Goal: Information Seeking & Learning: Learn about a topic

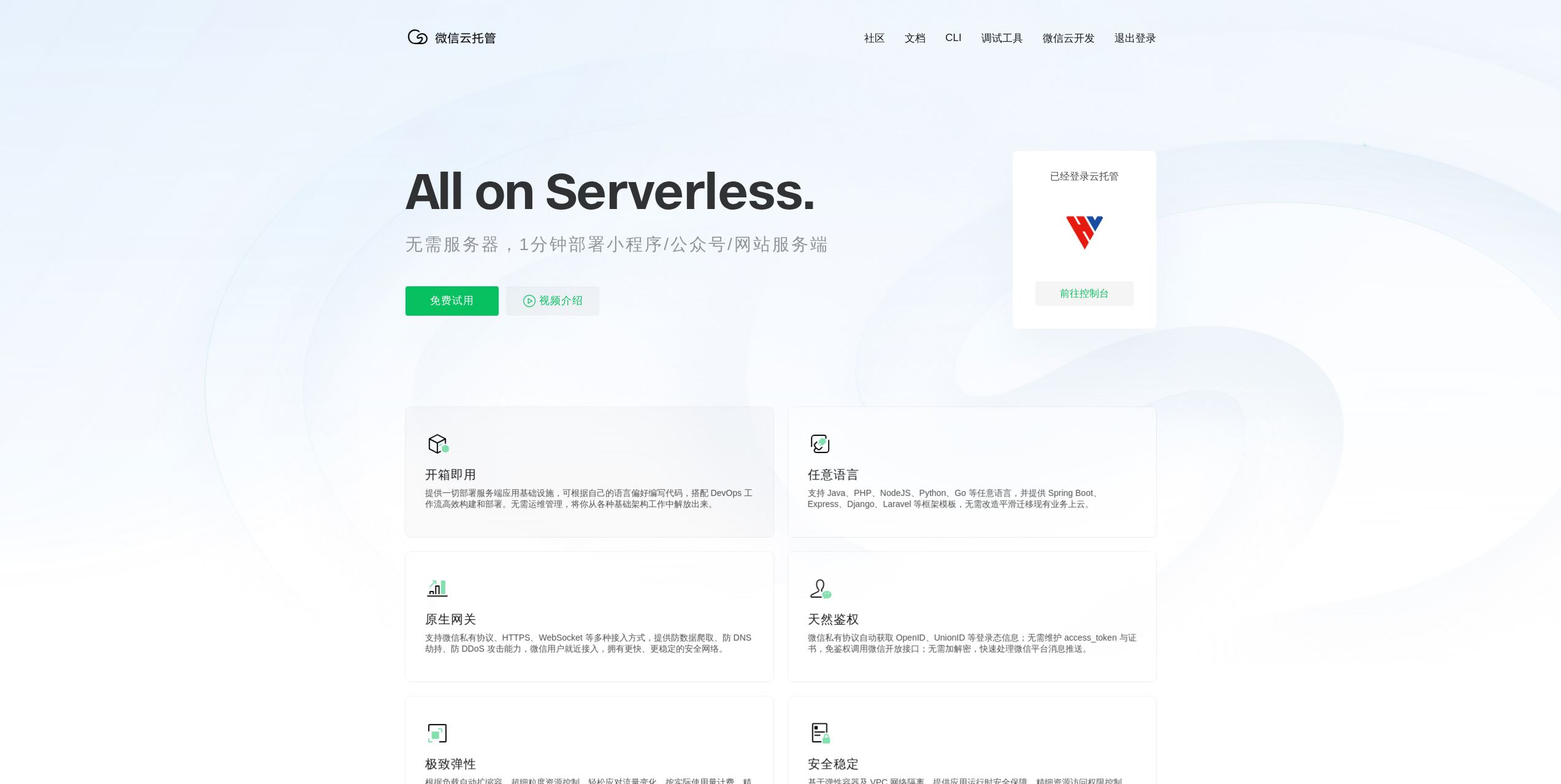
scroll to position [0, 2181]
click at [684, 200] on p "All on Serverless." at bounding box center [632, 190] width 454 height 54
click at [703, 243] on p "无需服务器，1分钟部署小程序/公众号/网站服务端" at bounding box center [628, 245] width 446 height 25
drag, startPoint x: 572, startPoint y: 247, endPoint x: 907, endPoint y: 247, distance: 335.0
click at [837, 247] on p "无需服务器，1分钟部署小程序/公众号/网站服务端" at bounding box center [628, 245] width 446 height 25
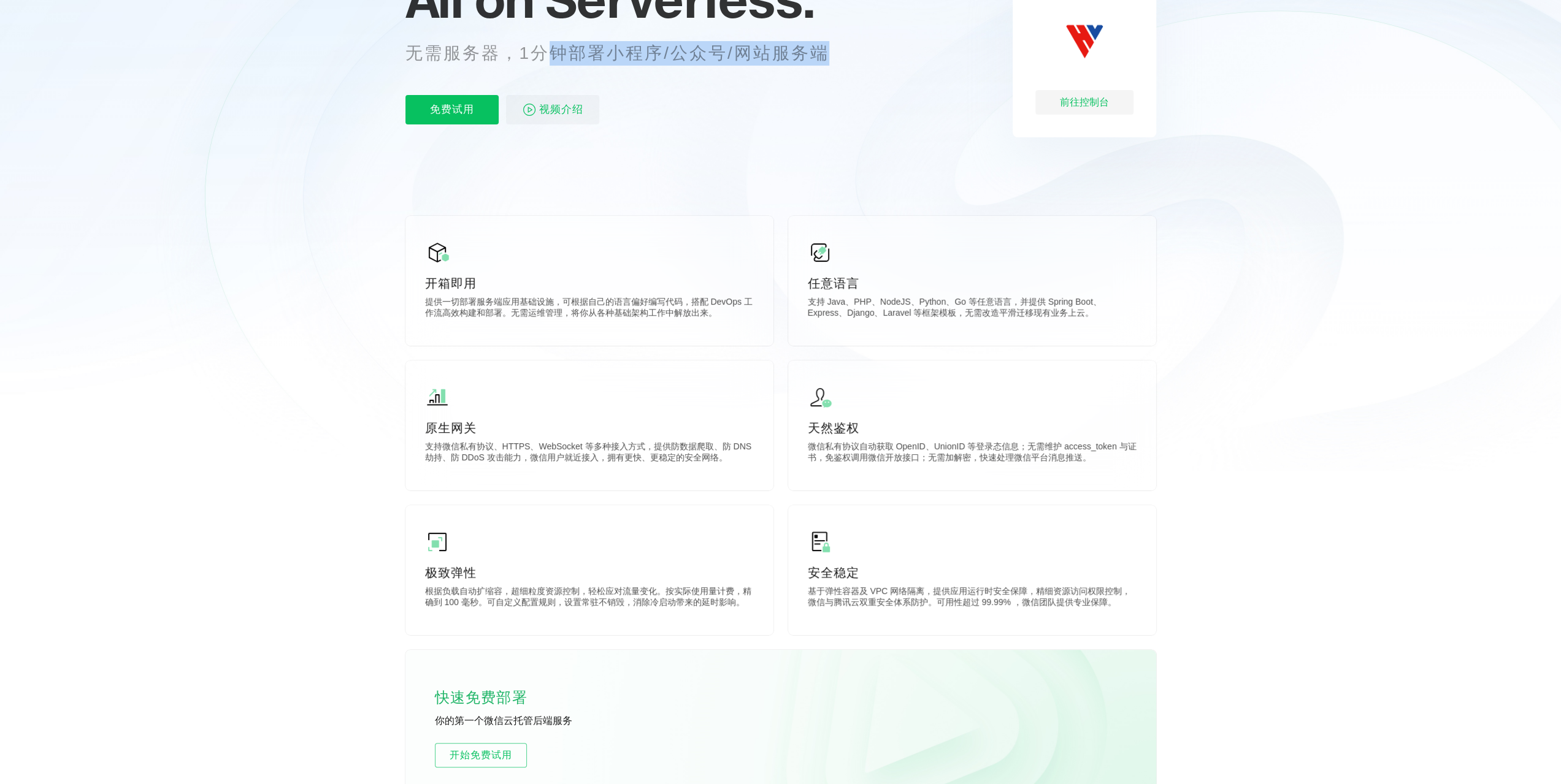
scroll to position [0, 0]
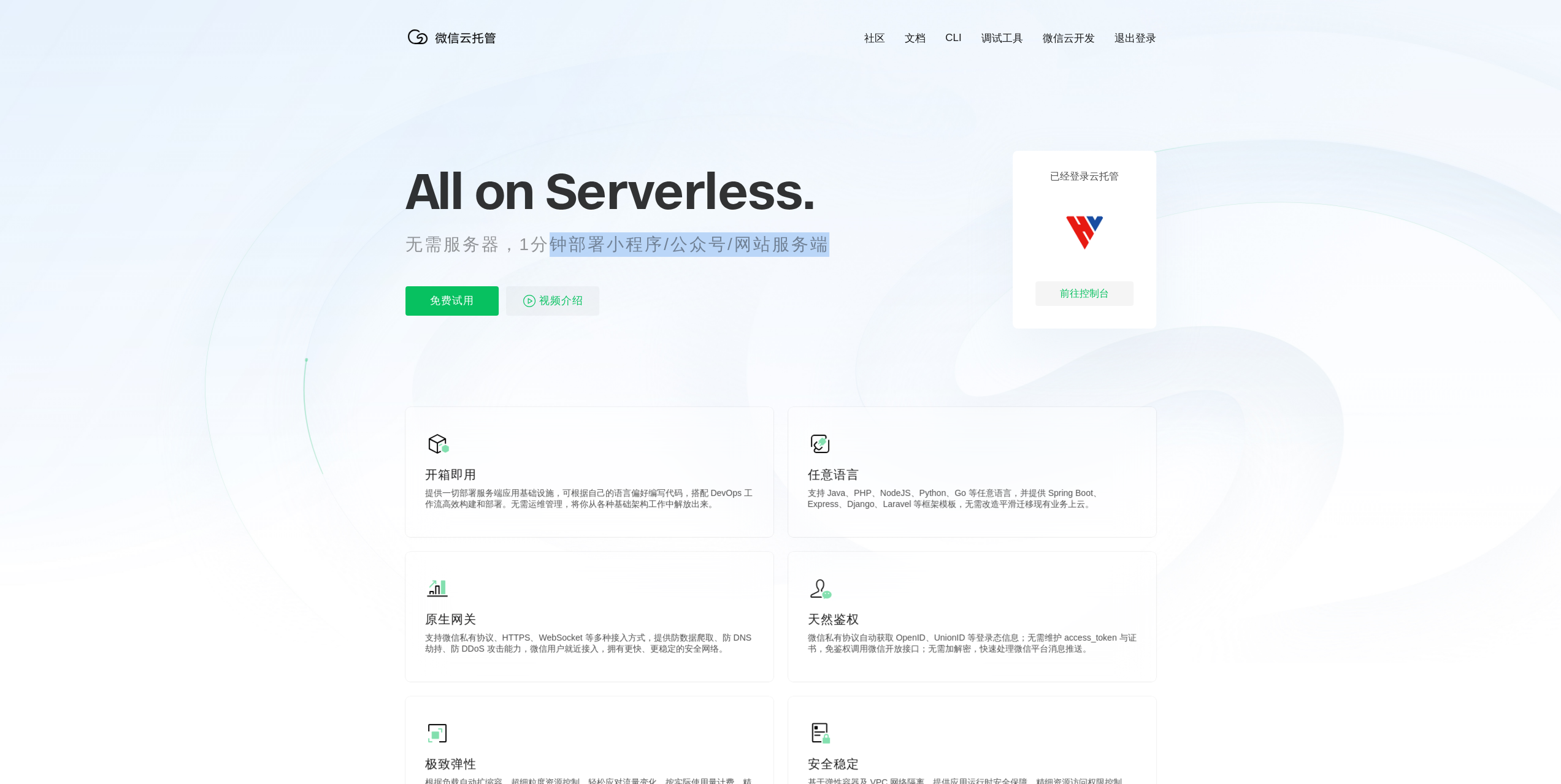
click at [878, 37] on link "社区" at bounding box center [874, 38] width 21 height 14
click at [632, 250] on p "无需服务器，1分钟部署小程序/公众号/网站服务端" at bounding box center [628, 245] width 446 height 25
drag, startPoint x: 529, startPoint y: 248, endPoint x: 689, endPoint y: 246, distance: 160.0
click at [673, 250] on p "无需服务器，1分钟部署小程序/公众号/网站服务端" at bounding box center [628, 245] width 446 height 25
drag, startPoint x: 719, startPoint y: 250, endPoint x: 735, endPoint y: 247, distance: 16.3
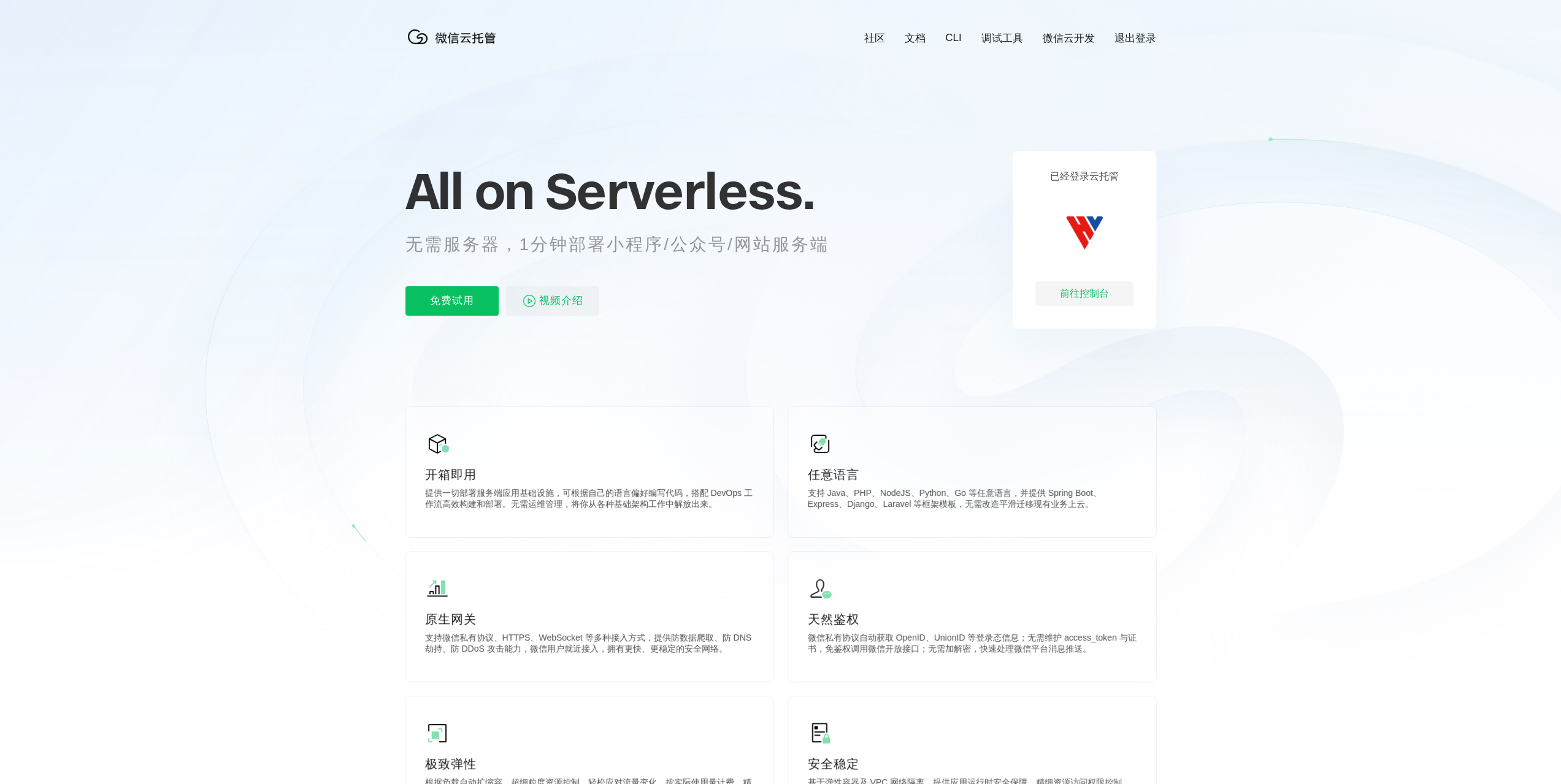
click at [719, 250] on p "无需服务器，1分钟部署小程序/公众号/网站服务端" at bounding box center [628, 245] width 446 height 25
drag, startPoint x: 736, startPoint y: 247, endPoint x: 830, endPoint y: 246, distance: 94.0
click at [830, 246] on p "无需服务器，1分钟部署小程序/公众号/网站服务端" at bounding box center [628, 245] width 446 height 25
click at [757, 267] on div "All on Serverless. 无需服务器，1分钟部署小程序/公众号/网站服务端 免费试用 视频介绍" at bounding box center [632, 240] width 454 height 178
